Goal: Transaction & Acquisition: Purchase product/service

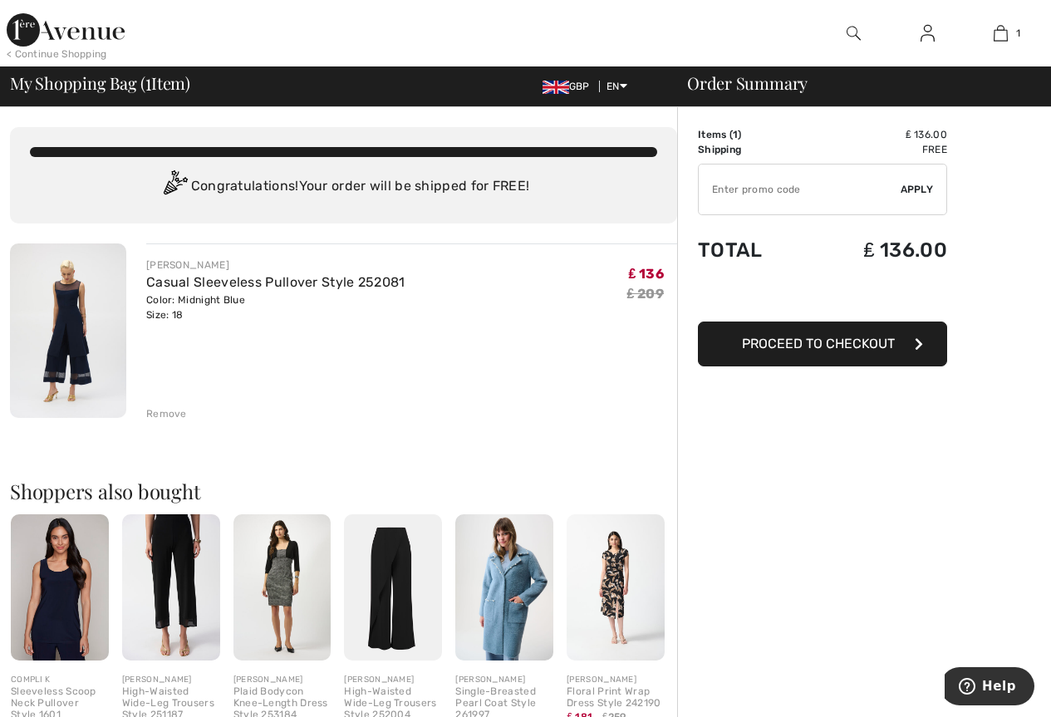
click at [827, 345] on span "Proceed to Checkout" at bounding box center [818, 344] width 153 height 16
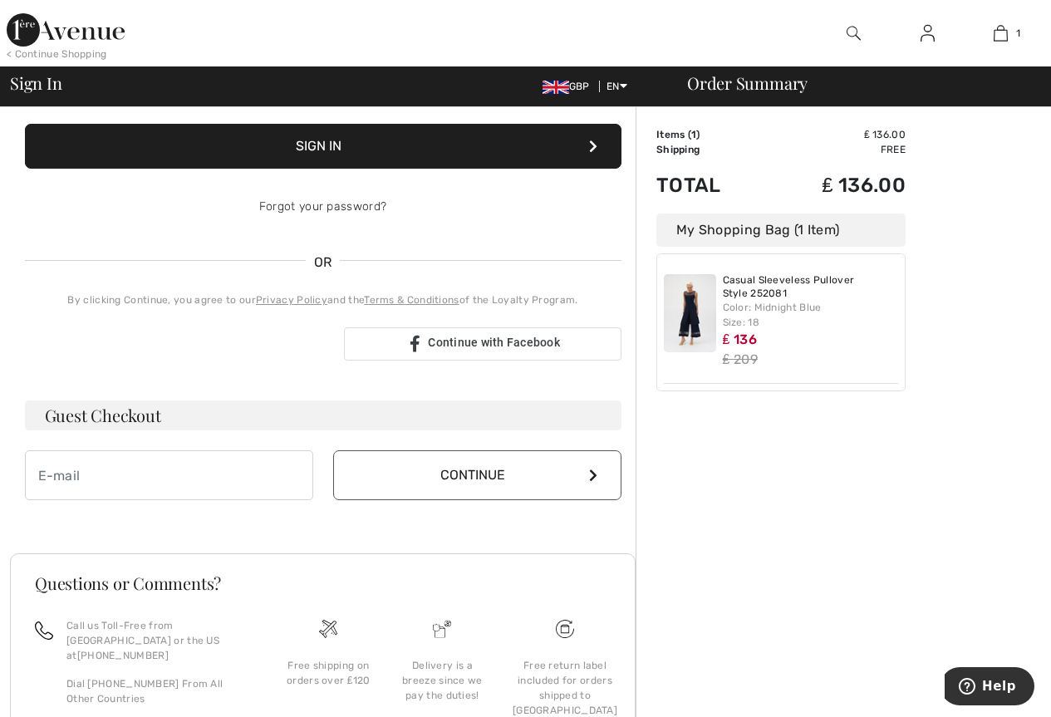
scroll to position [287, 0]
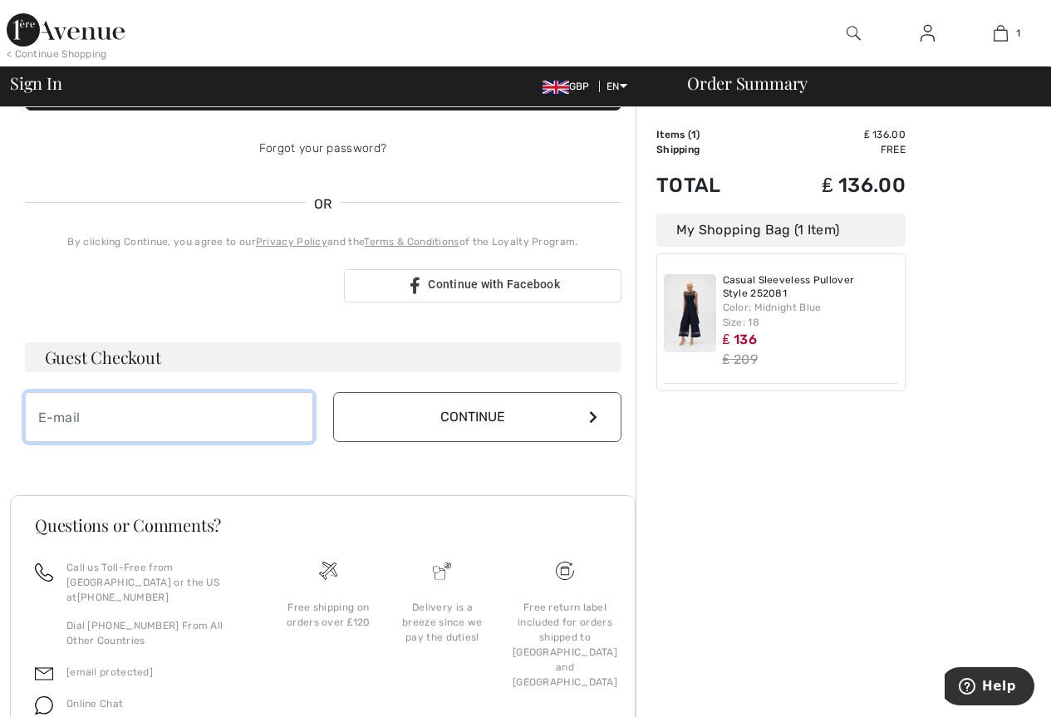
click at [62, 418] on input "email" at bounding box center [169, 417] width 288 height 50
type input "N"
type input "ann.garnett@btopenworld.com"
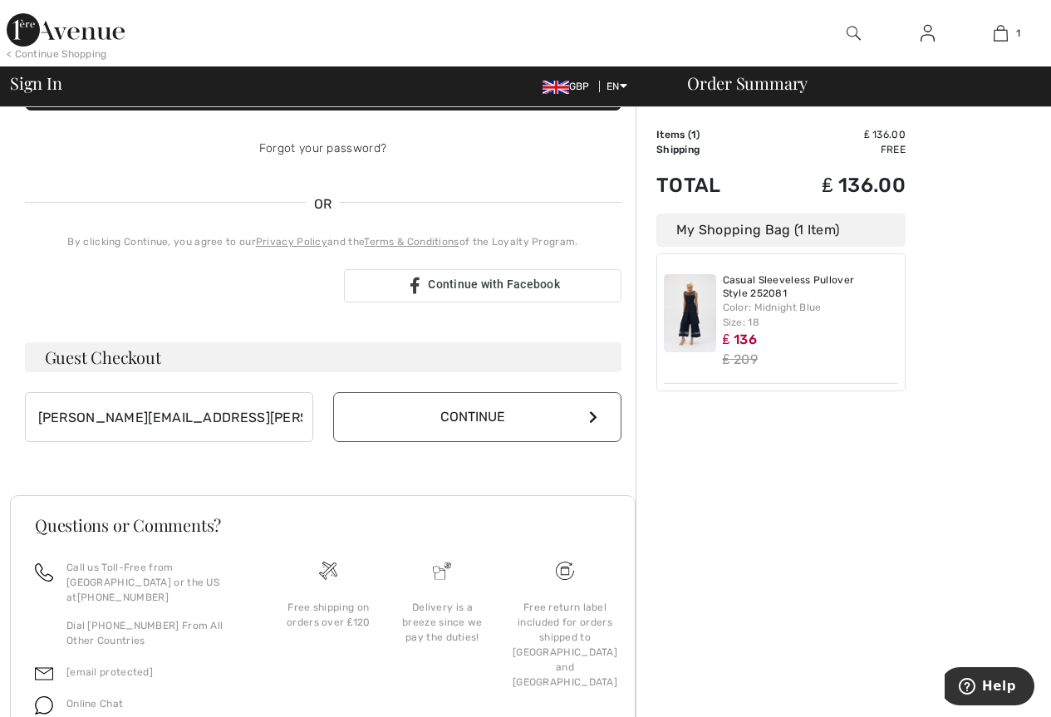
click at [589, 420] on icon at bounding box center [593, 416] width 8 height 13
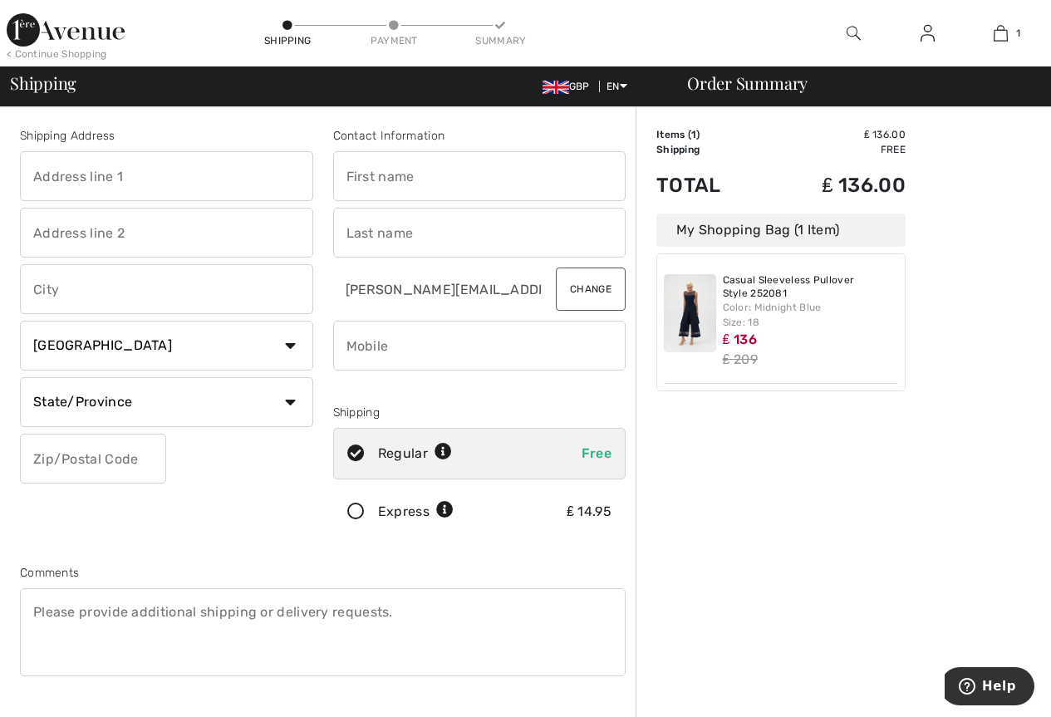
click at [47, 175] on input "text" at bounding box center [166, 176] width 293 height 50
type input "[STREET_ADDRESS]"
type input "Guiseley"
type input "[GEOGRAPHIC_DATA]"
select select "GB"
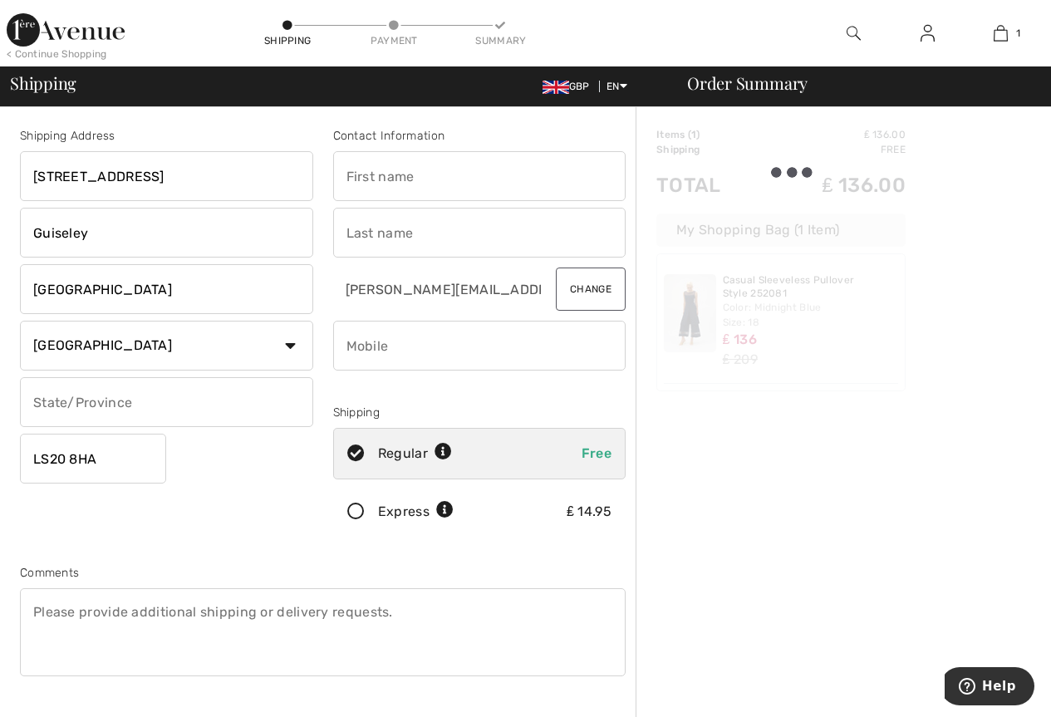
type input "LS208HA"
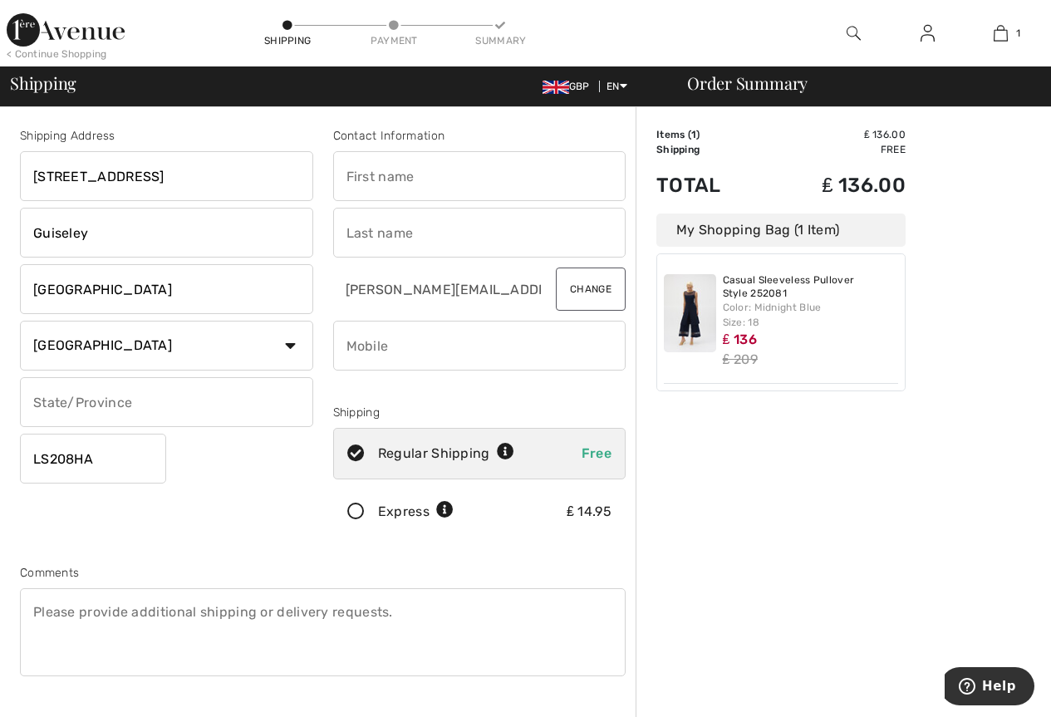
click at [370, 176] on input "text" at bounding box center [479, 176] width 293 height 50
type input "Ann"
click at [383, 241] on input "text" at bounding box center [479, 233] width 293 height 50
type input "Garnett"
click at [357, 346] on input "phone" at bounding box center [479, 346] width 293 height 50
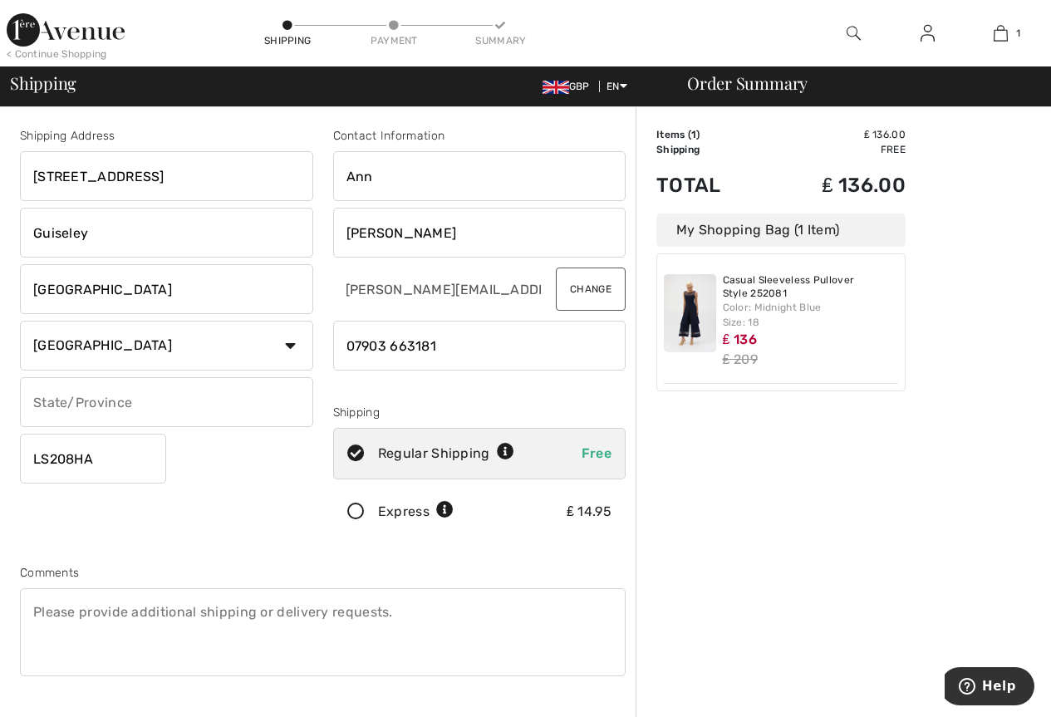
type input "07903663181"
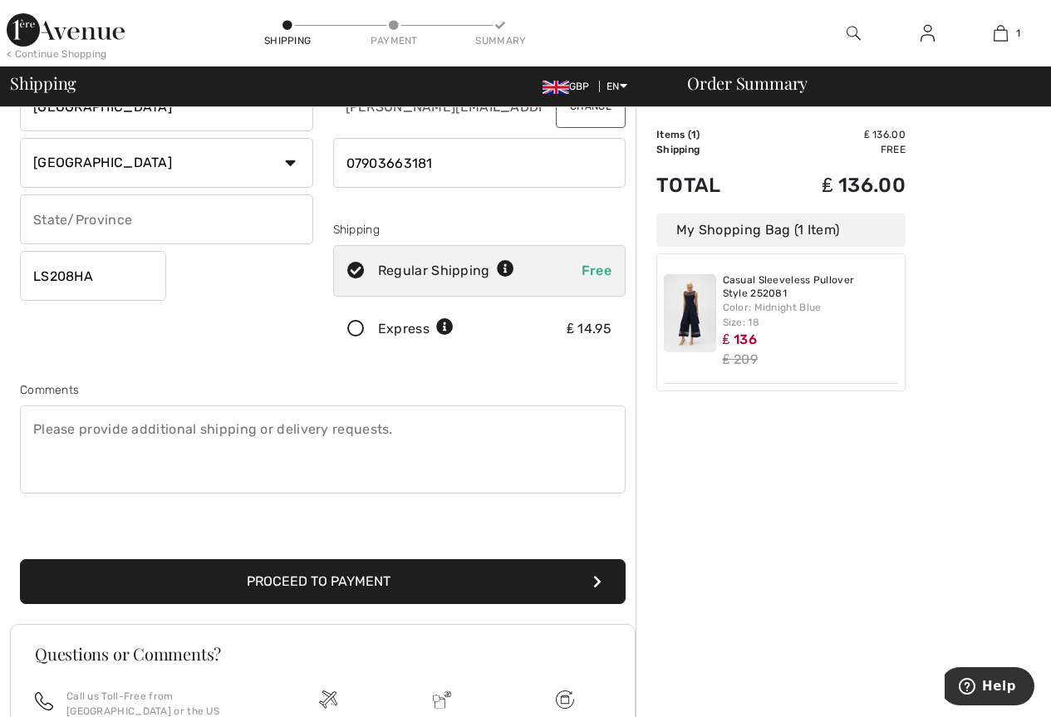
scroll to position [198, 0]
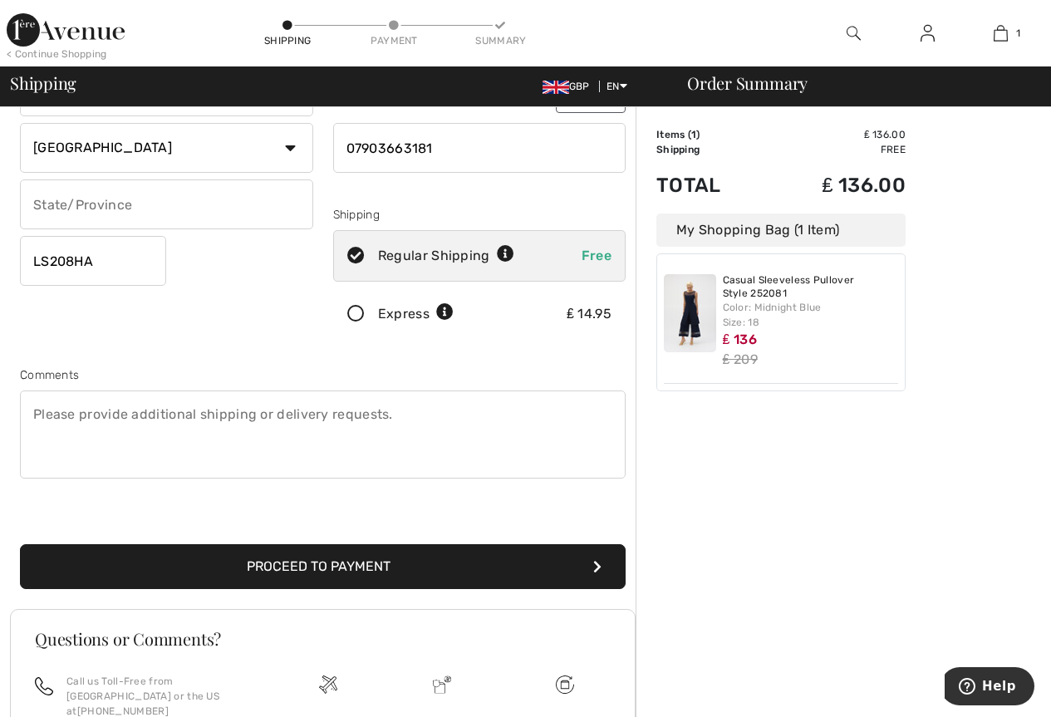
click at [319, 561] on button "Proceed to Payment" at bounding box center [323, 566] width 606 height 45
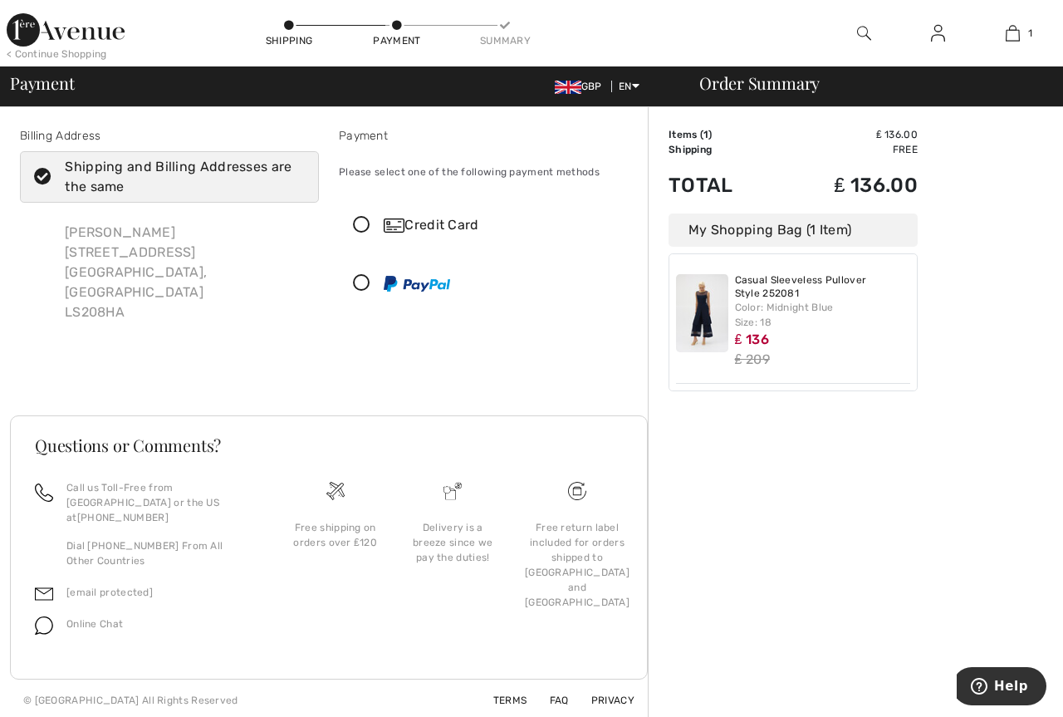
click at [361, 226] on icon at bounding box center [362, 225] width 44 height 17
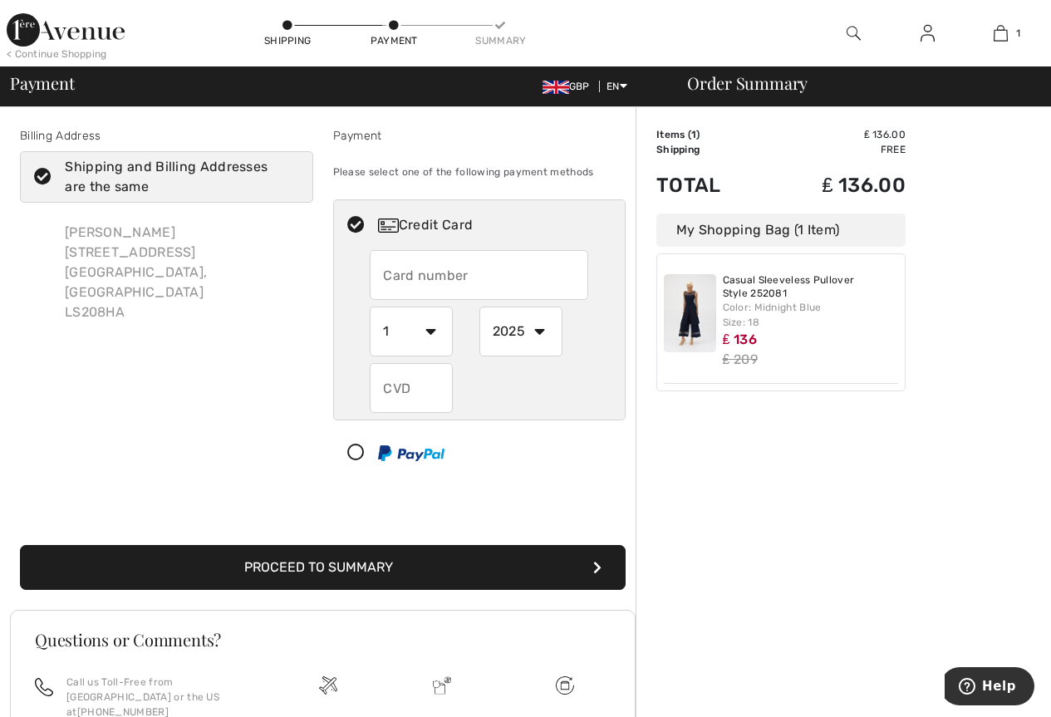
click at [383, 280] on input "text" at bounding box center [479, 275] width 219 height 50
type input "5276698456037776"
click at [424, 327] on select "1 2 3 4 5 6 7 8 9 10 11 12" at bounding box center [411, 332] width 83 height 50
click at [455, 327] on div "1 2 3 4 5 6 7 8 9 10 11 12" at bounding box center [424, 332] width 109 height 50
click at [429, 330] on select "1 2 3 4 5 6 7 8 9 10 11 12" at bounding box center [411, 332] width 83 height 50
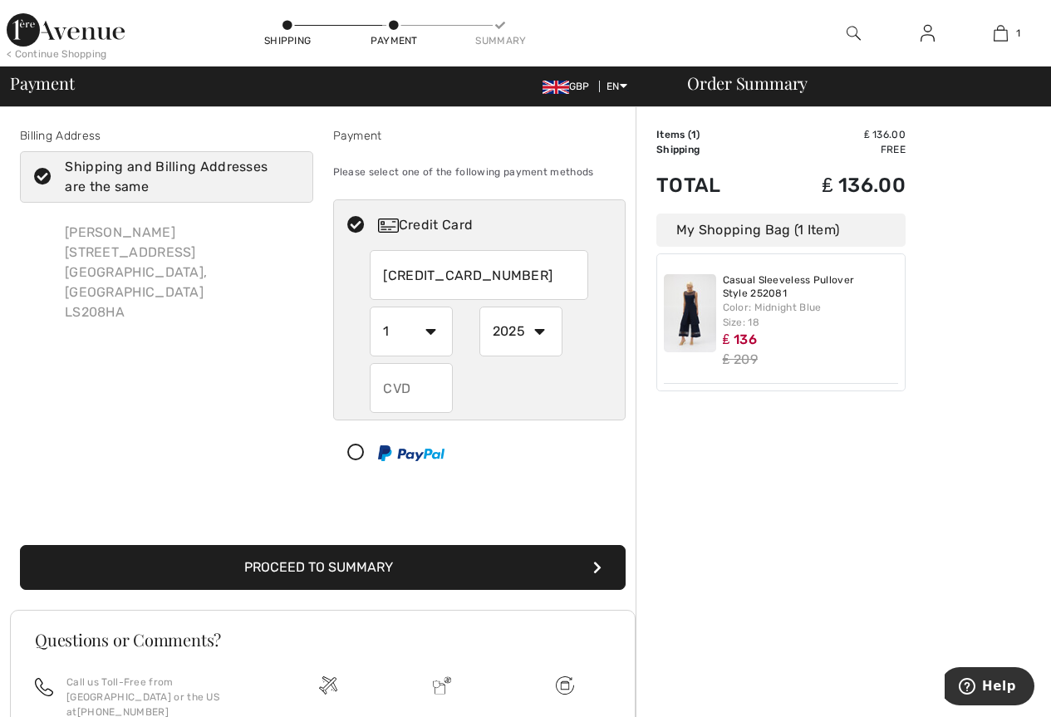
select select "2"
click at [370, 307] on select "1 2 3 4 5 6 7 8 9 10 11 12" at bounding box center [411, 332] width 83 height 50
click at [539, 332] on select "2025 2026 2027 2028 2029 2030 2031 2032 2033 2034 2035" at bounding box center [520, 332] width 83 height 50
select select "2029"
click at [479, 307] on select "2025 2026 2027 2028 2029 2030 2031 2032 2033 2034 2035" at bounding box center [520, 332] width 83 height 50
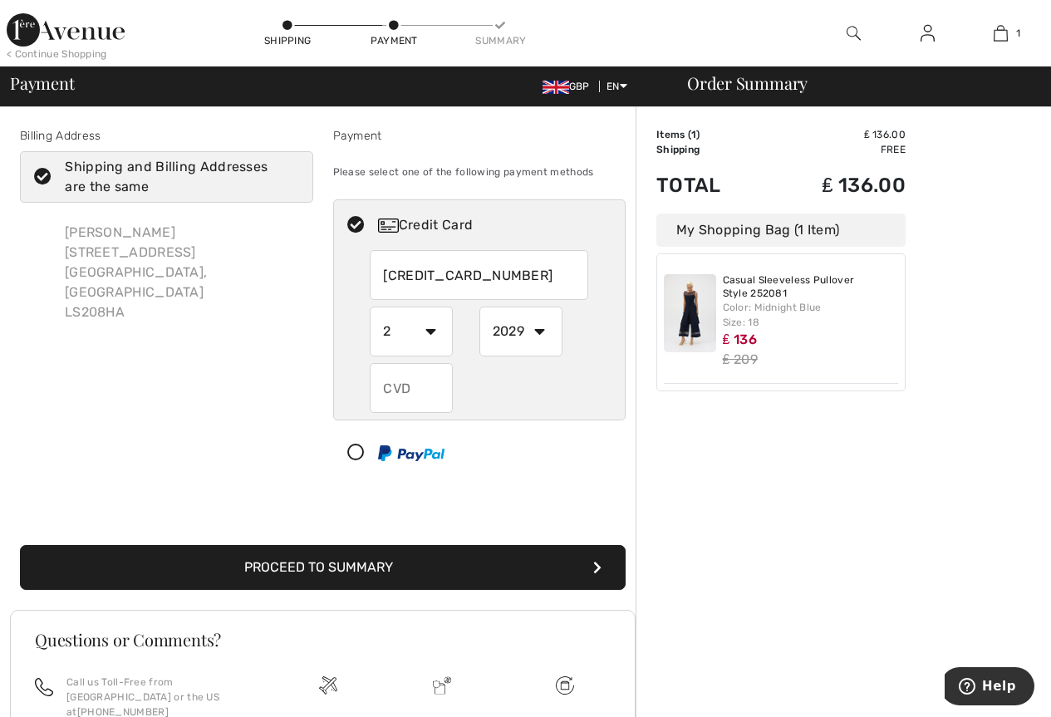
click at [404, 394] on input "text" at bounding box center [411, 388] width 83 height 50
type input "977"
click at [345, 569] on button "Proceed to Summary" at bounding box center [323, 567] width 606 height 45
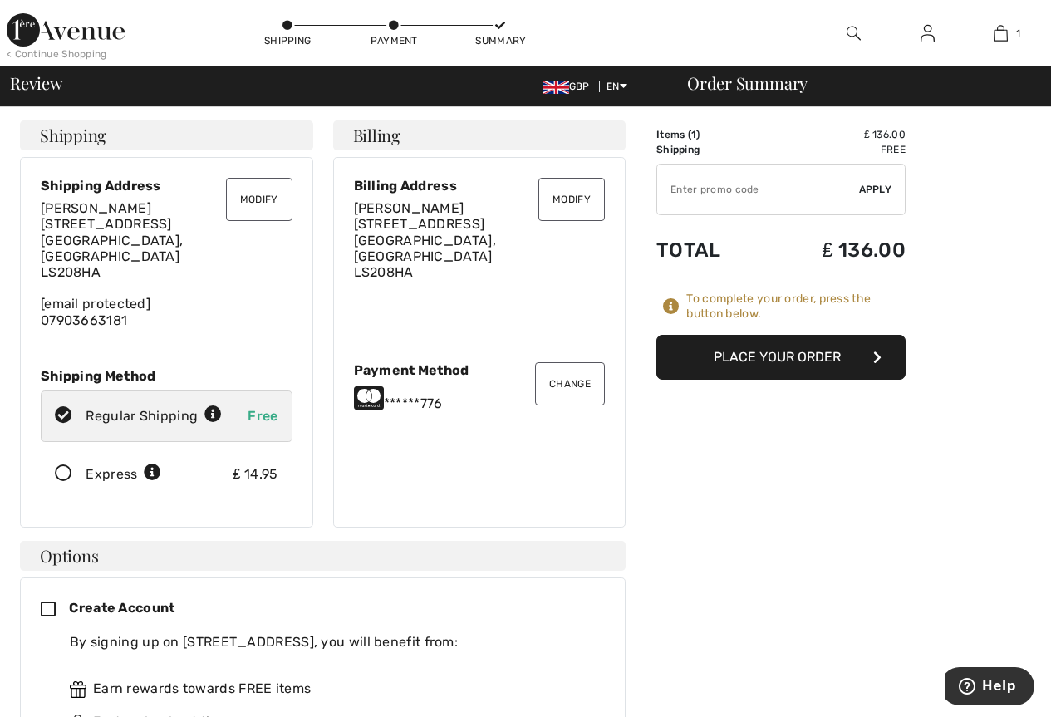
click at [783, 363] on button "Place Your Order" at bounding box center [780, 357] width 249 height 45
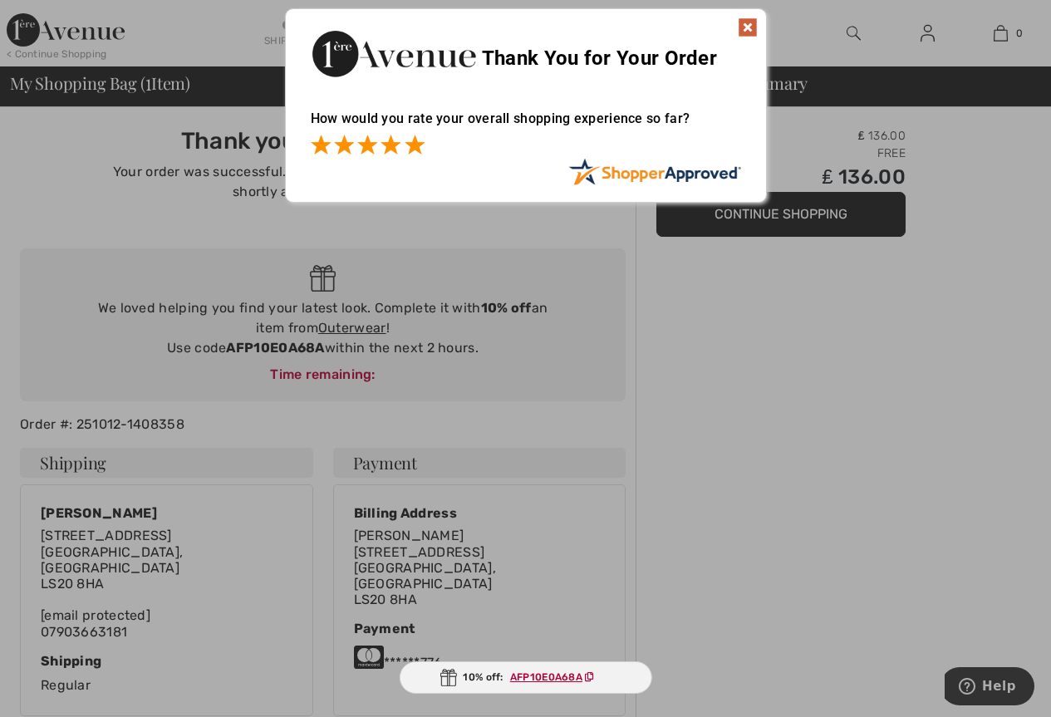
drag, startPoint x: 412, startPoint y: 149, endPoint x: 506, endPoint y: 130, distance: 95.6
click at [413, 148] on span at bounding box center [415, 145] width 20 height 20
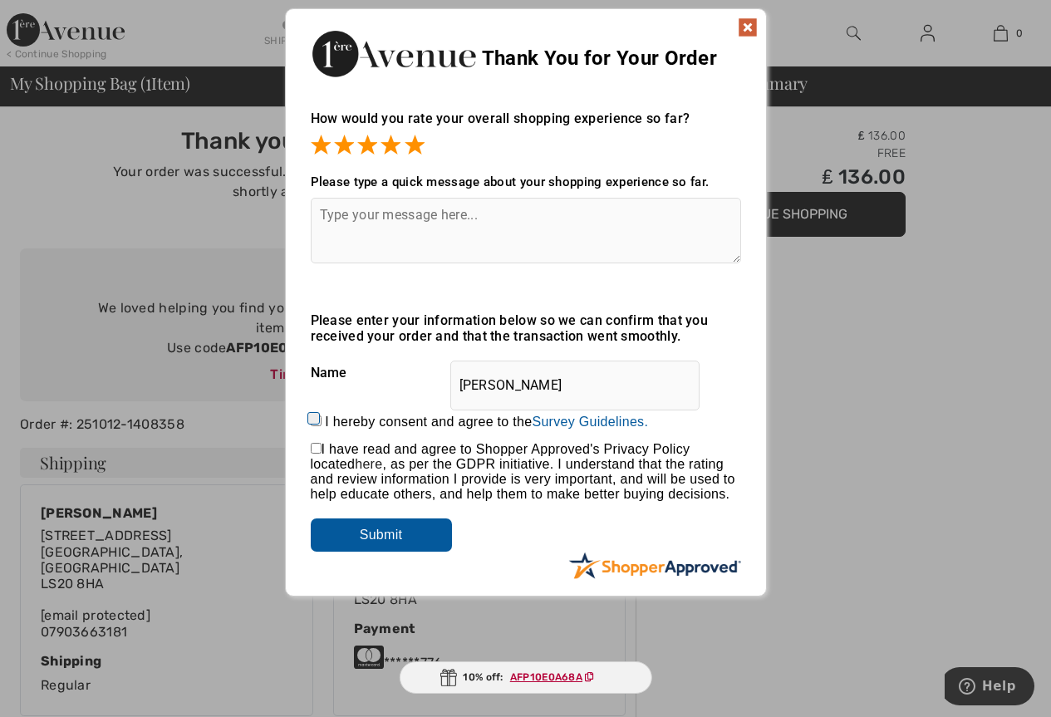
click at [337, 220] on textarea at bounding box center [526, 231] width 430 height 66
type textarea "Easy"
click at [746, 28] on img at bounding box center [748, 27] width 20 height 20
